Goal: Task Accomplishment & Management: Complete application form

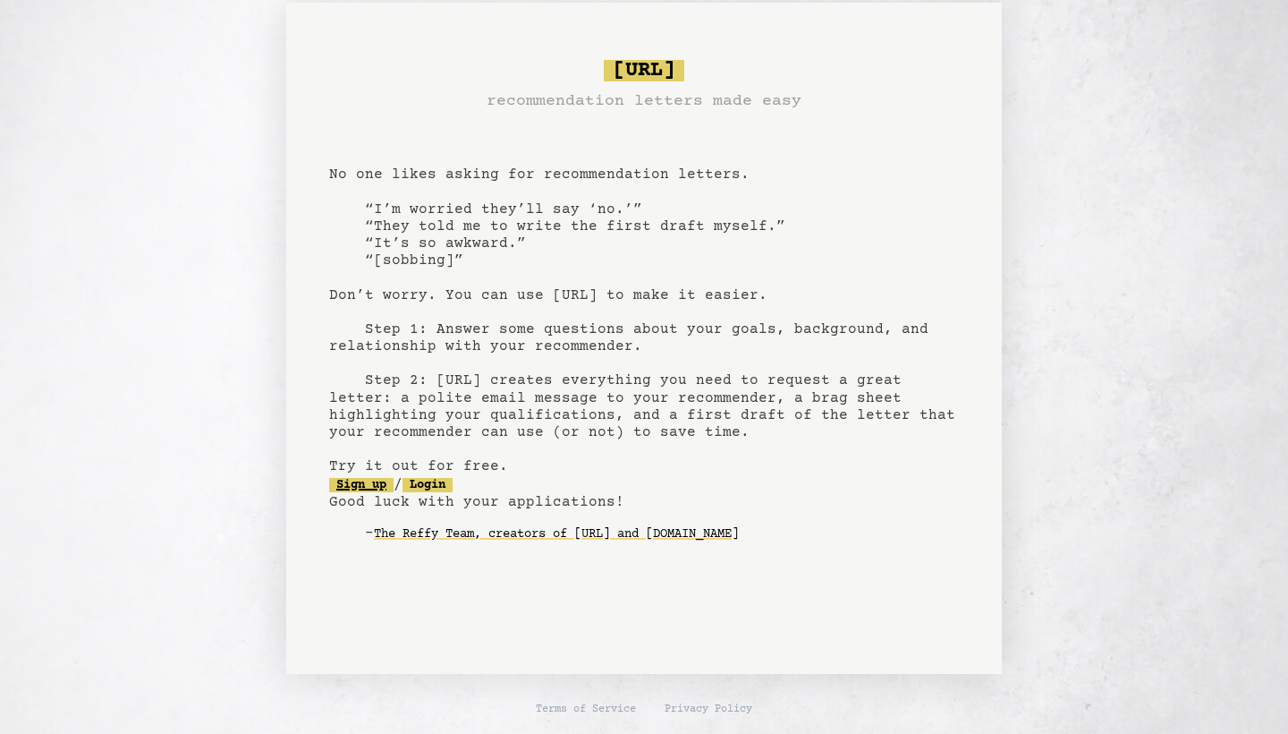
click at [369, 478] on link "Sign up" at bounding box center [361, 485] width 64 height 14
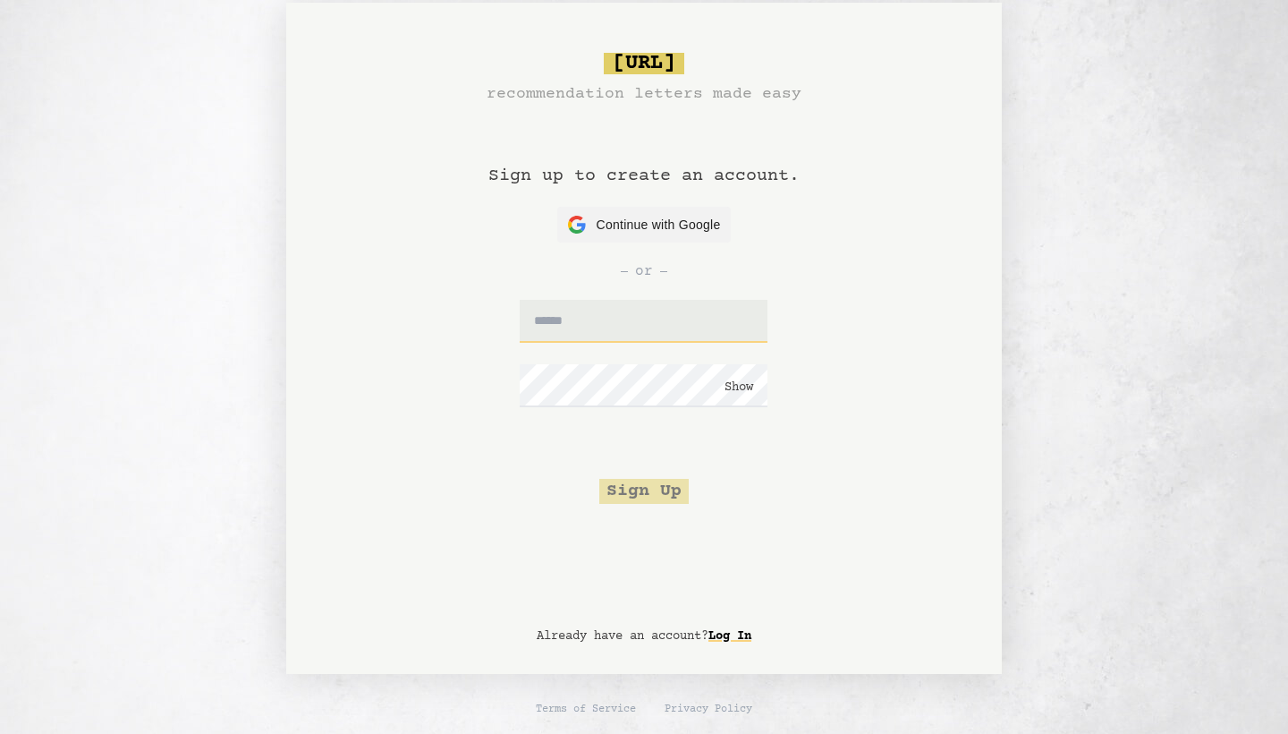
click at [589, 314] on input "text" at bounding box center [644, 321] width 248 height 43
type input "**********"
click at [638, 491] on button "Sign Up" at bounding box center [643, 491] width 89 height 25
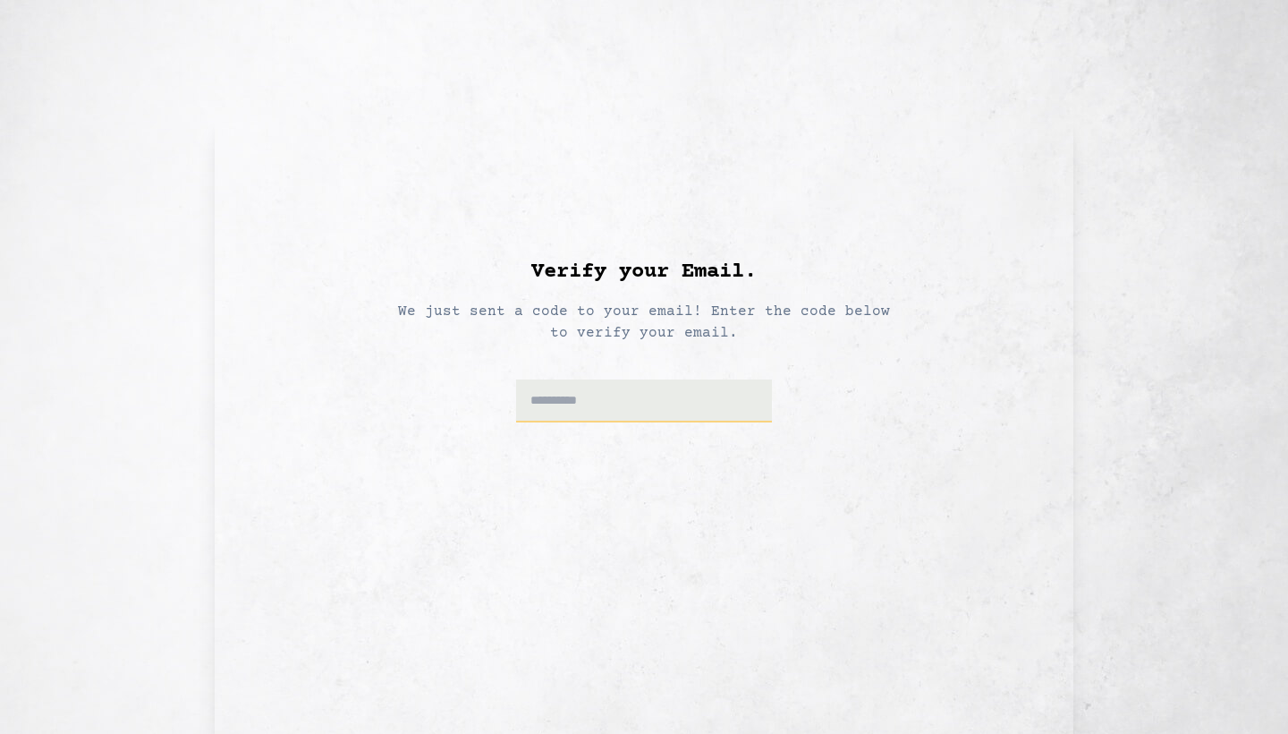
click at [639, 405] on input at bounding box center [644, 400] width 257 height 43
type input "******"
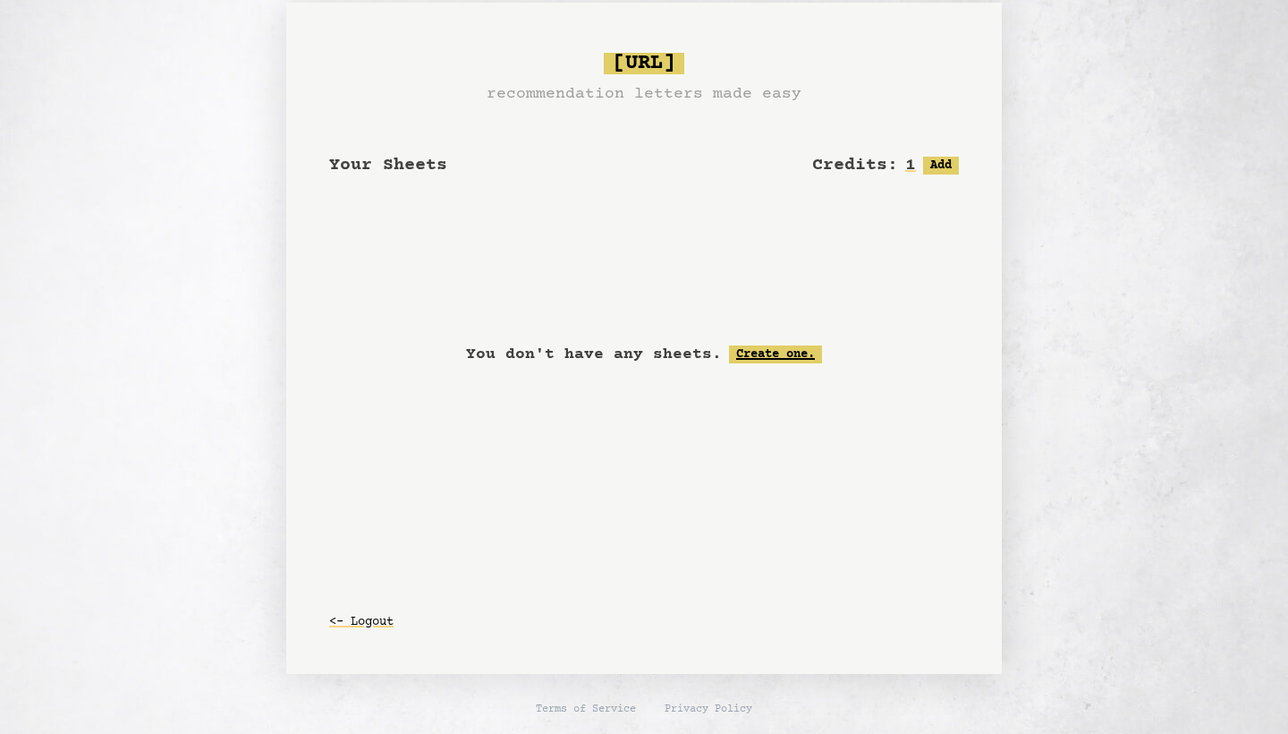
click at [761, 352] on link "Create one." at bounding box center [775, 354] width 93 height 18
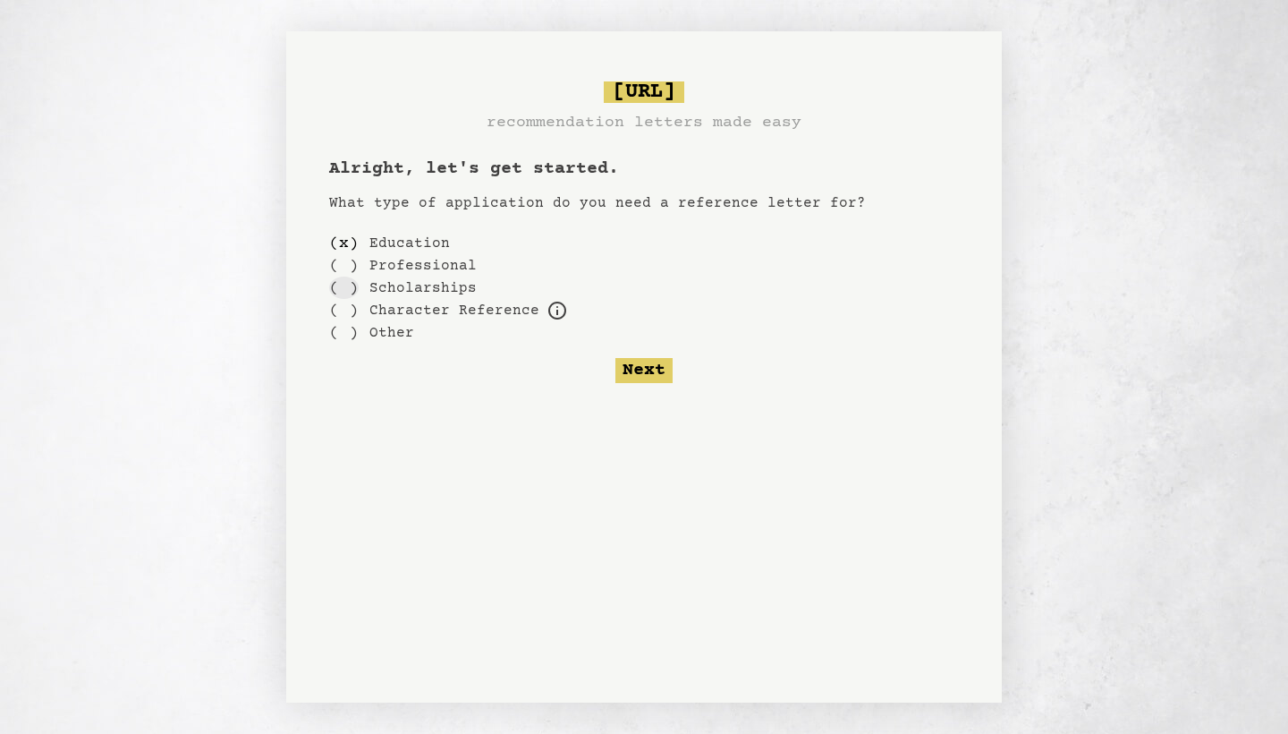
click at [347, 290] on div "( )" at bounding box center [344, 287] width 30 height 22
click at [650, 370] on button "Next" at bounding box center [643, 370] width 57 height 25
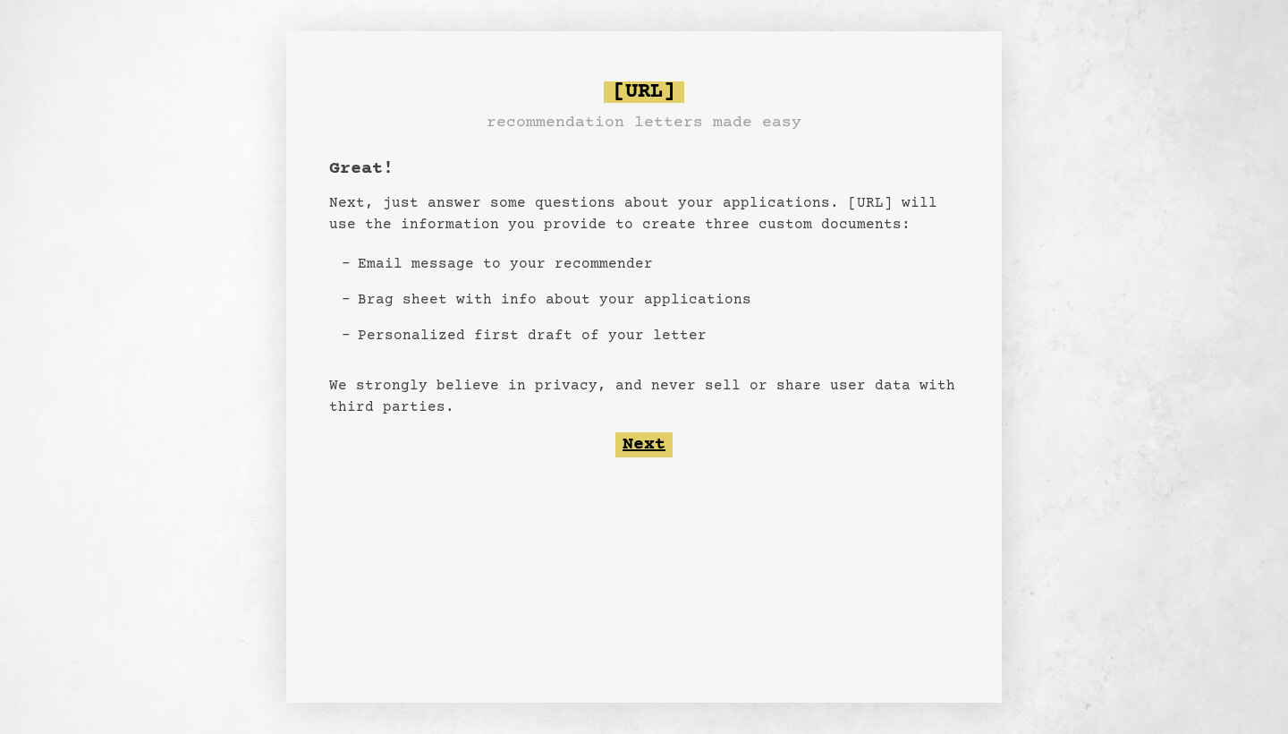
click at [651, 454] on button "Next" at bounding box center [643, 444] width 57 height 25
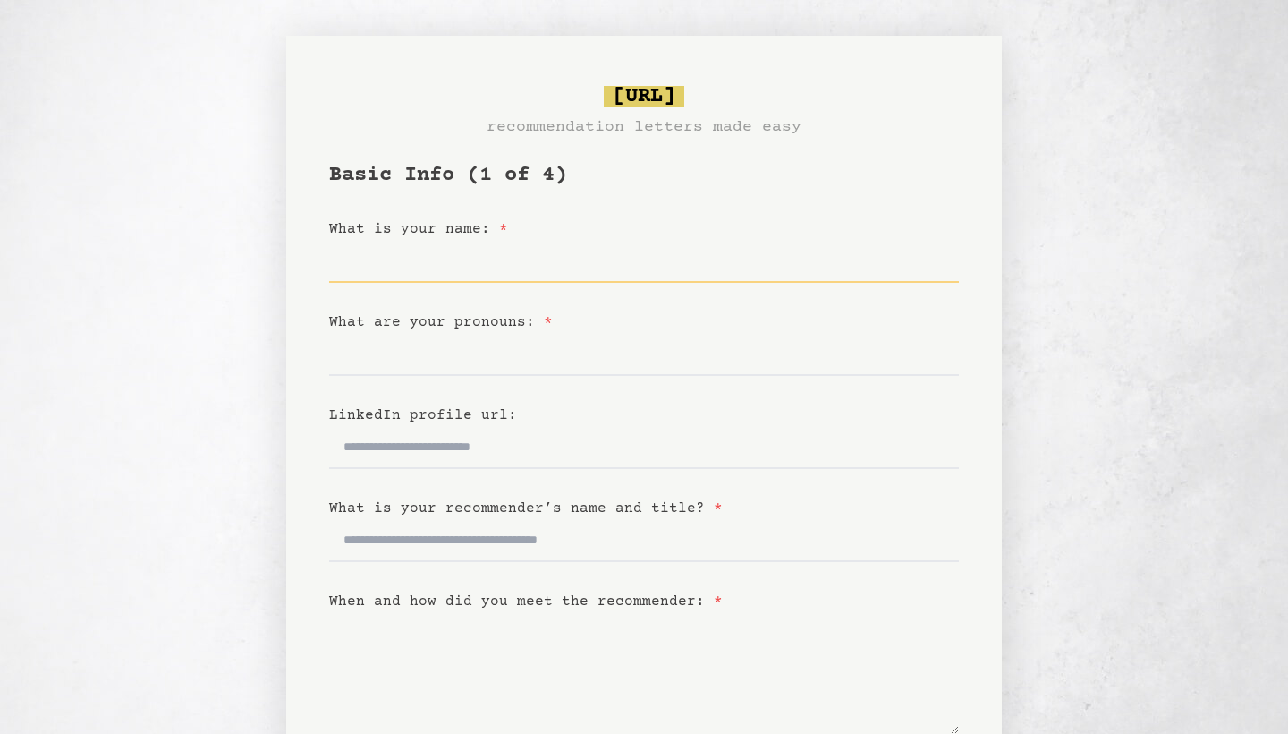
click at [549, 256] on input "What is your name: *" at bounding box center [644, 261] width 630 height 43
type input "**********"
click at [556, 359] on input "What are your pronouns: *" at bounding box center [644, 354] width 630 height 43
click at [538, 359] on input "What are your pronouns: *" at bounding box center [644, 354] width 630 height 43
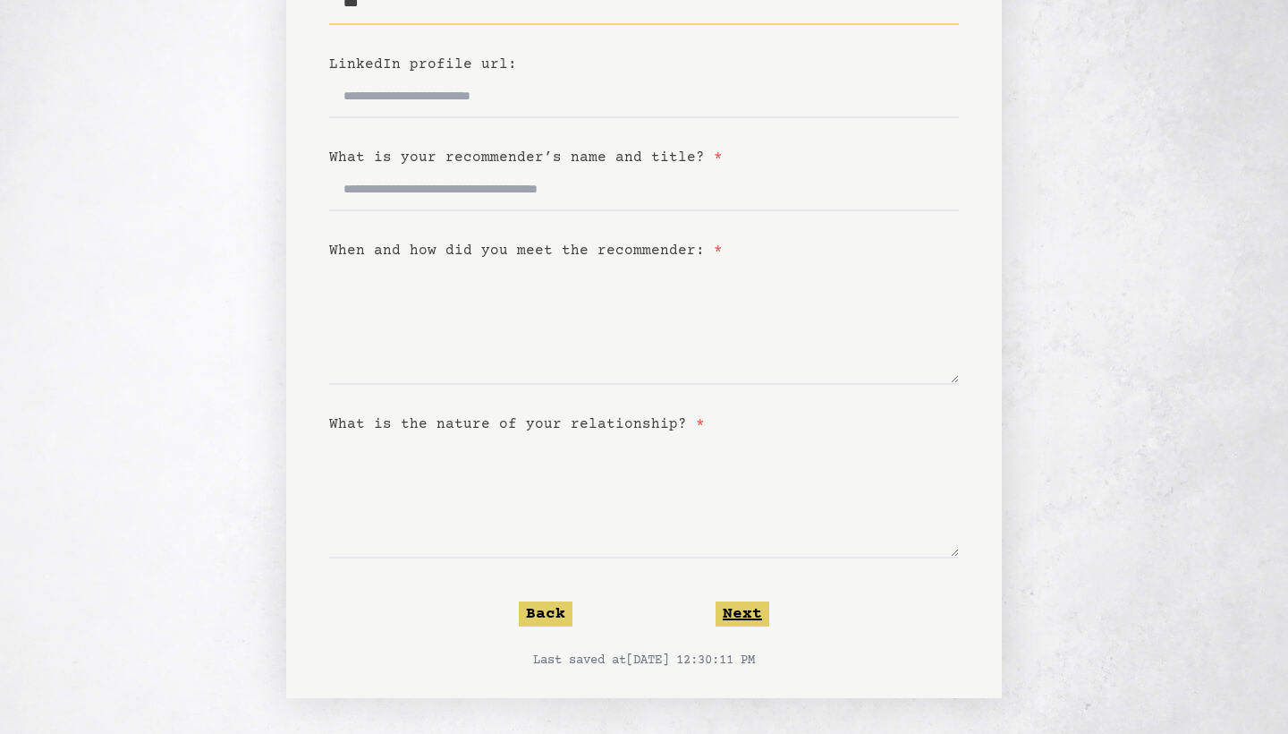
scroll to position [351, 0]
type input "***"
click at [760, 610] on button "Next" at bounding box center [743, 613] width 54 height 25
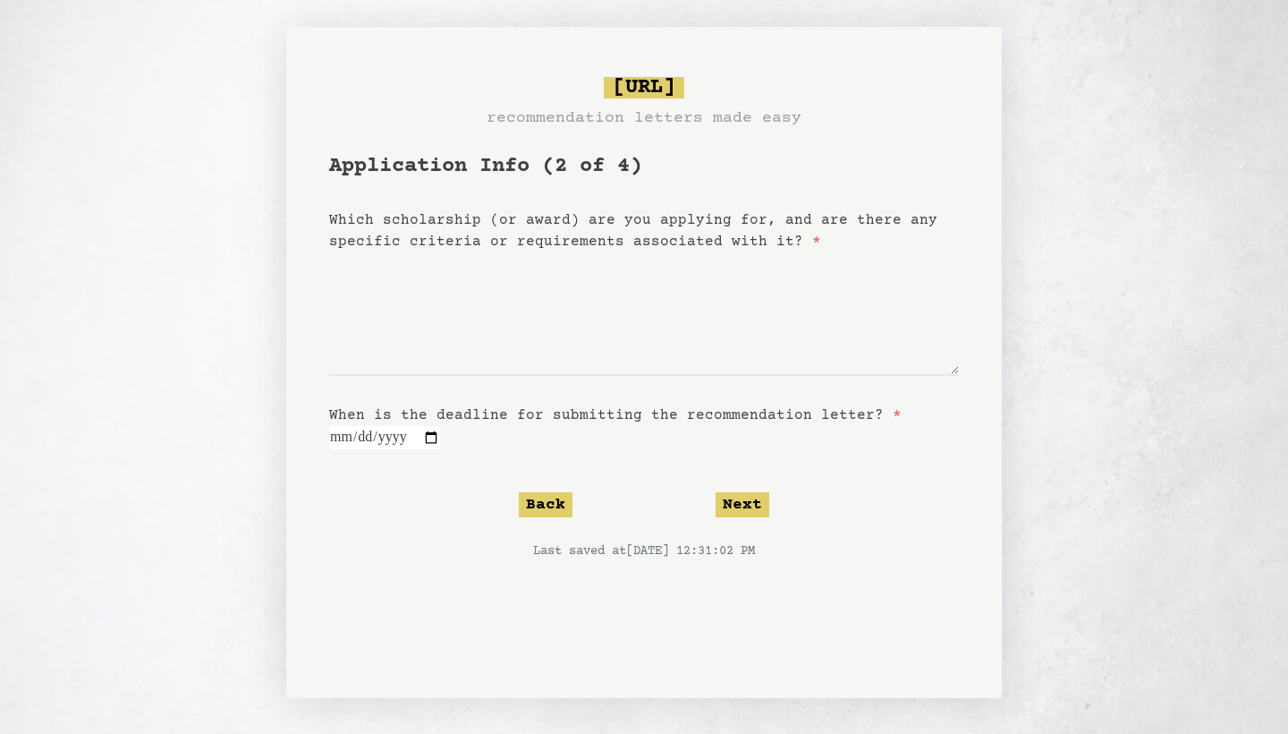
scroll to position [9, 0]
click at [750, 506] on button "Next" at bounding box center [743, 504] width 54 height 25
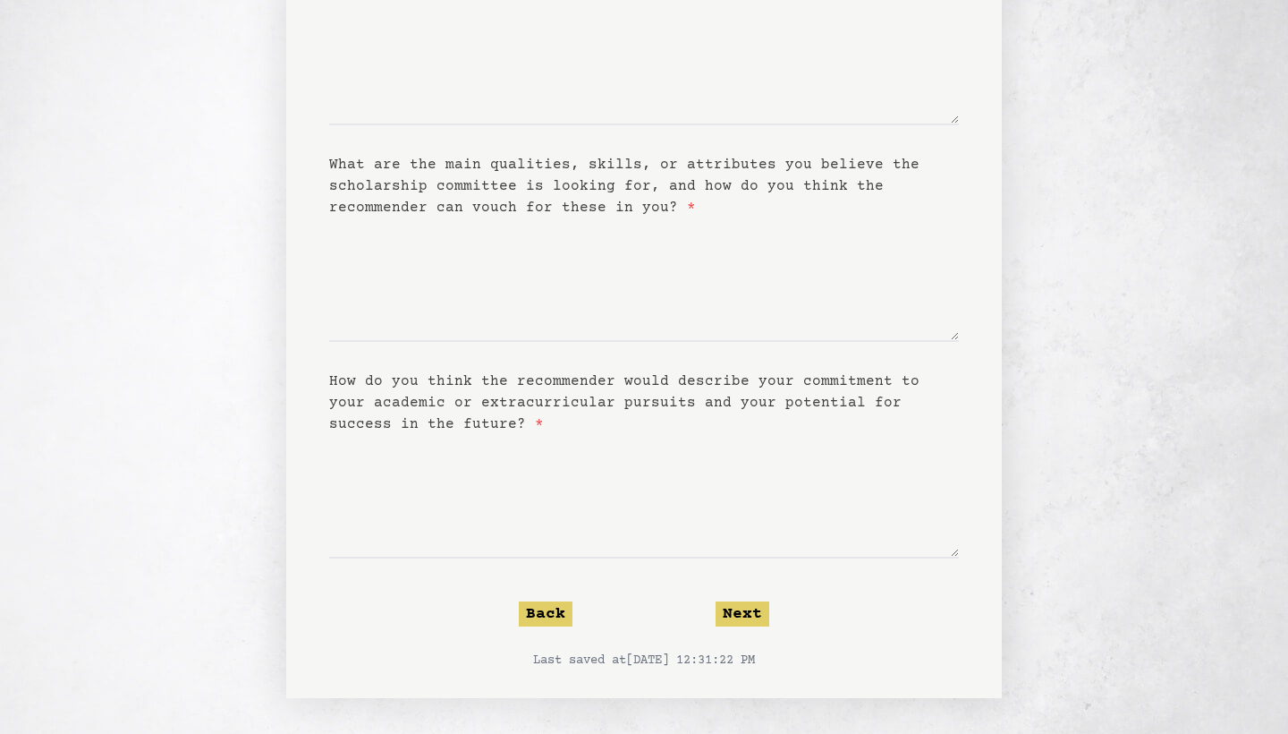
scroll to position [497, 0]
click at [734, 615] on button "Next" at bounding box center [743, 613] width 54 height 25
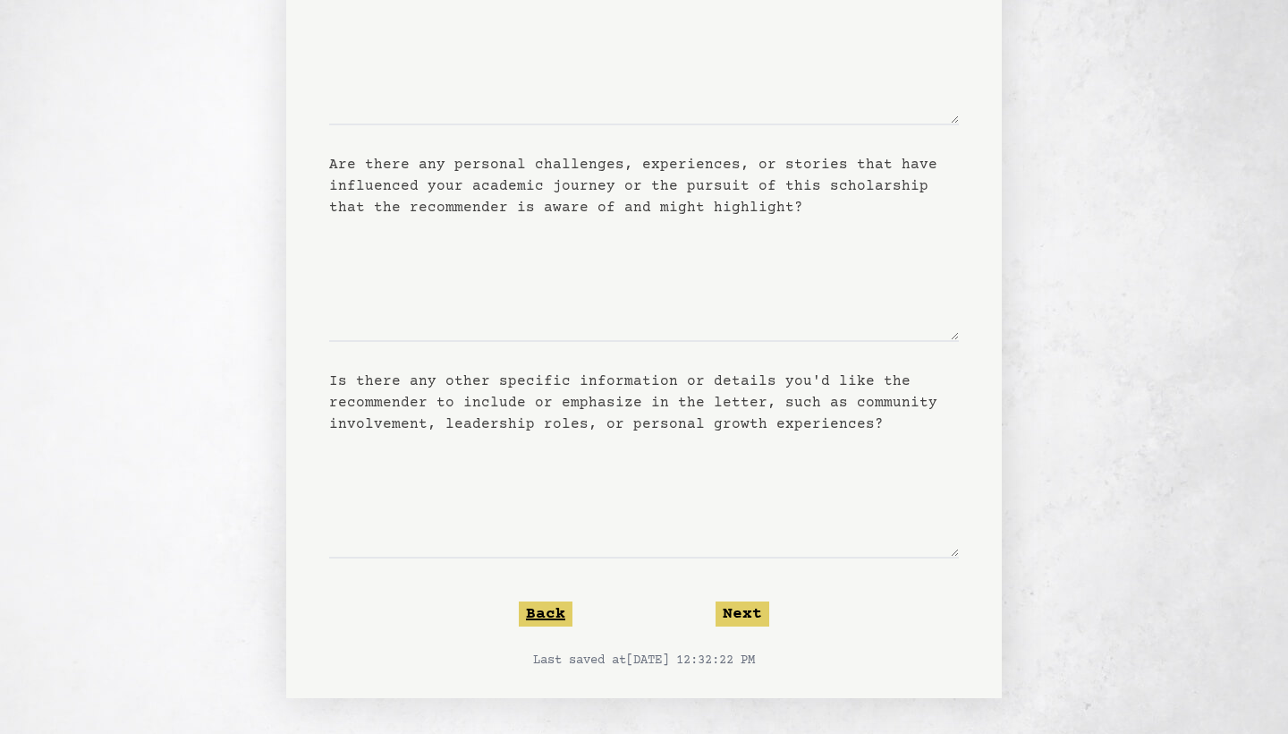
scroll to position [259, 0]
click at [539, 613] on button "Back" at bounding box center [546, 613] width 54 height 25
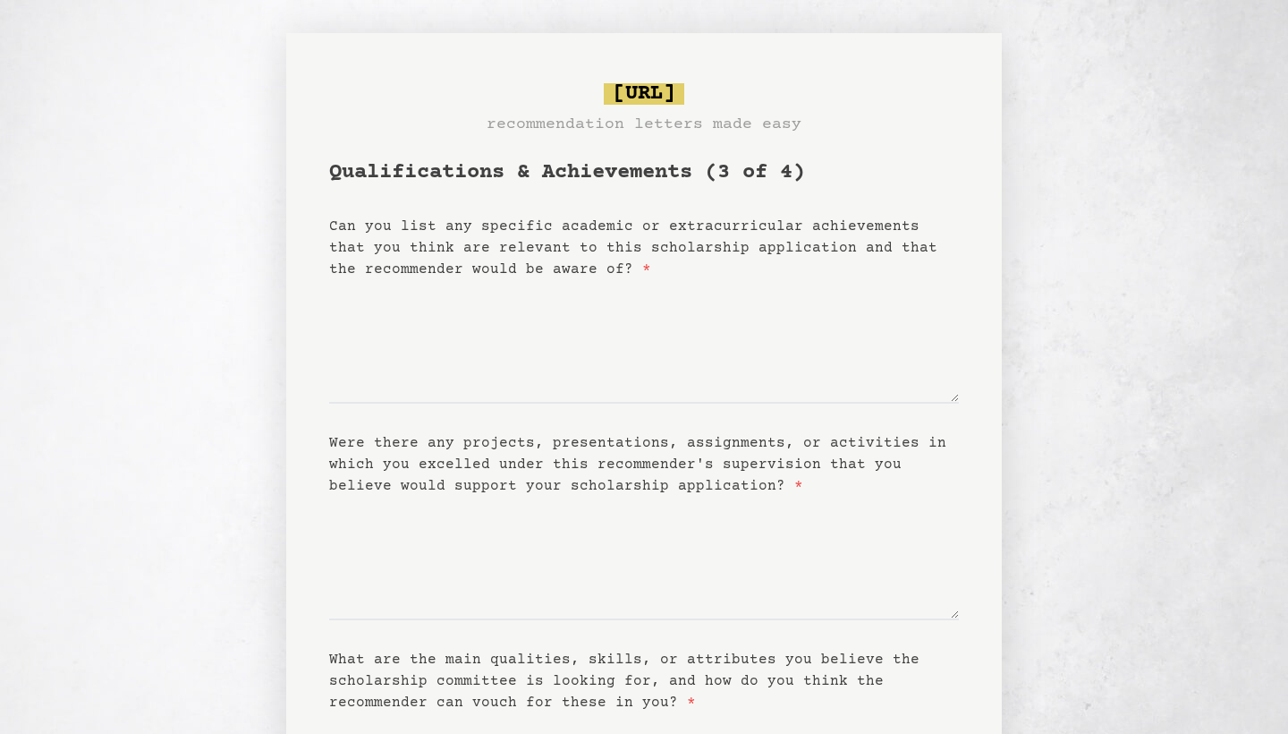
scroll to position [0, 0]
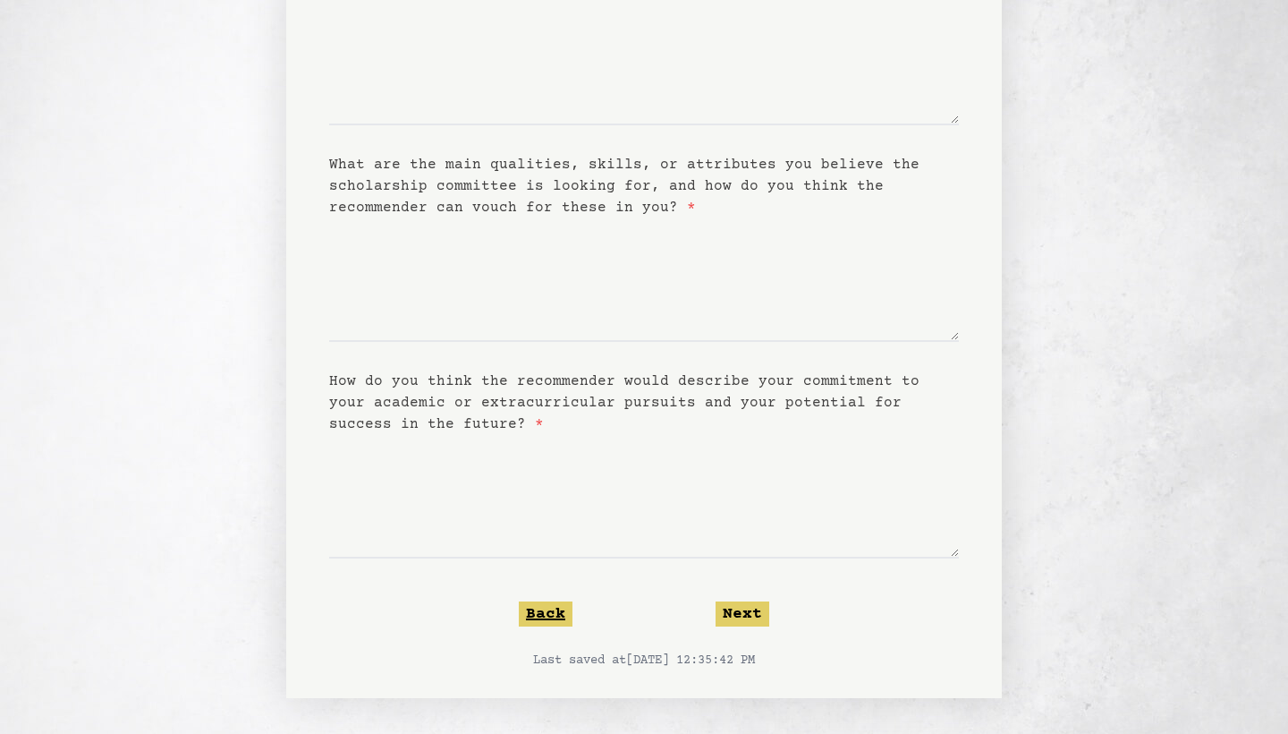
click at [550, 619] on button "Back" at bounding box center [546, 613] width 54 height 25
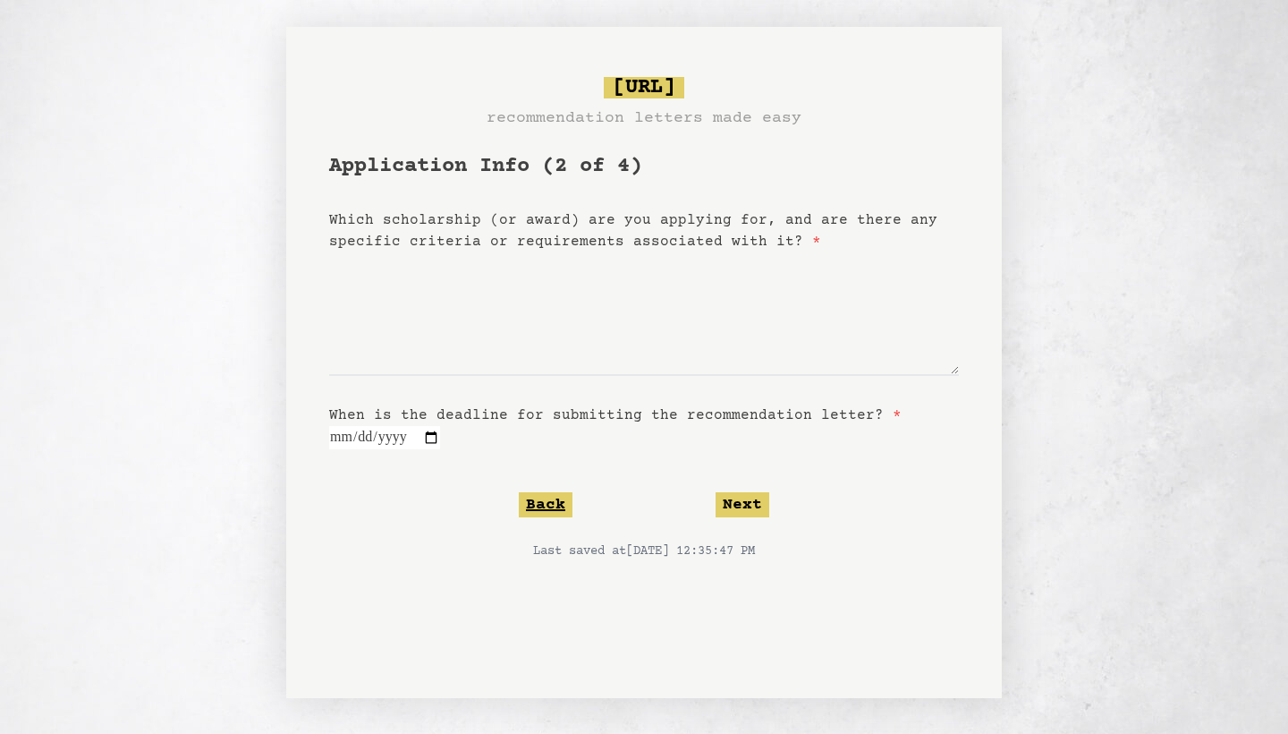
scroll to position [9, 0]
click at [740, 503] on button "Next" at bounding box center [743, 504] width 54 height 25
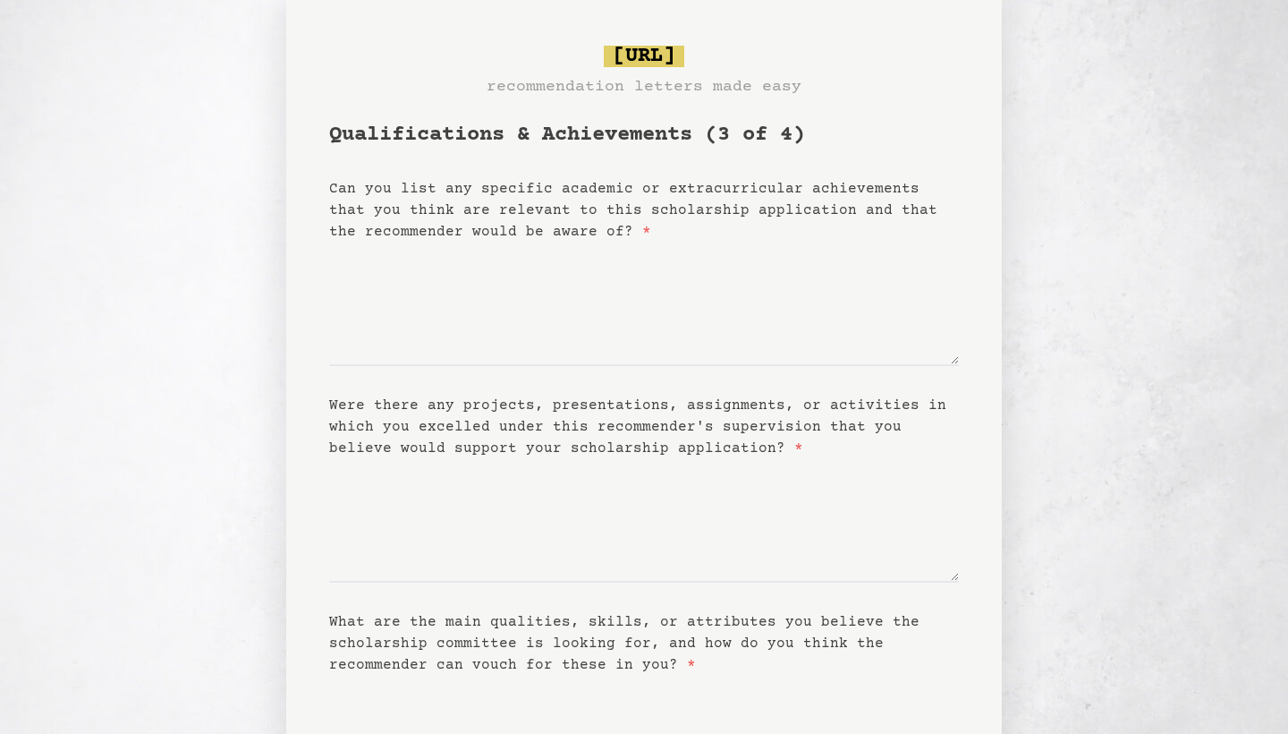
scroll to position [42, 0]
